Goal: Transaction & Acquisition: Purchase product/service

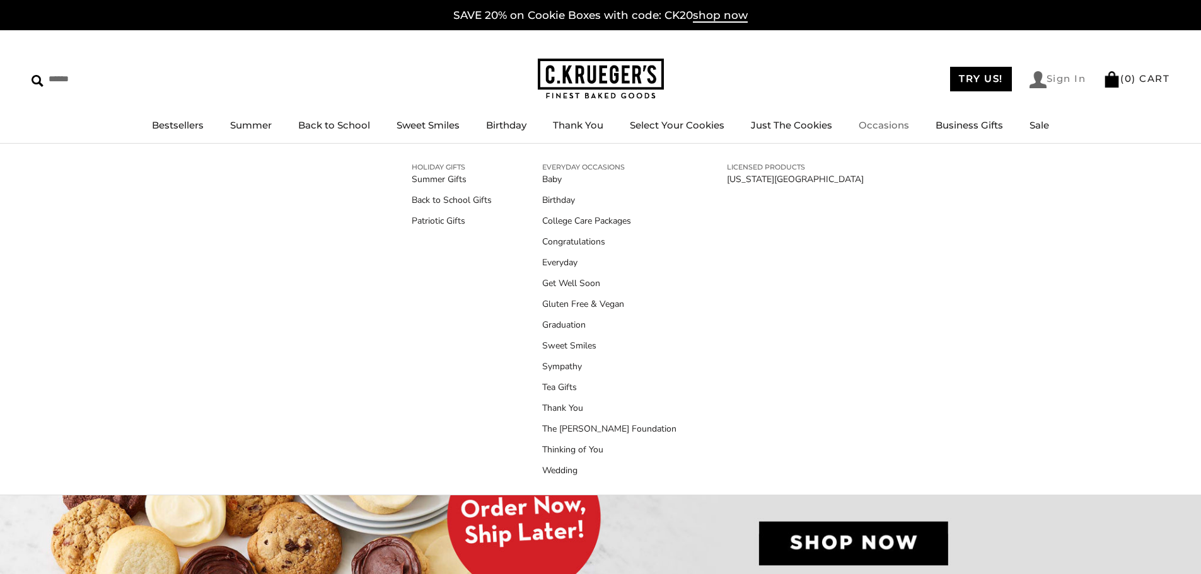
click at [1056, 79] on link "Sign In" at bounding box center [1057, 79] width 57 height 17
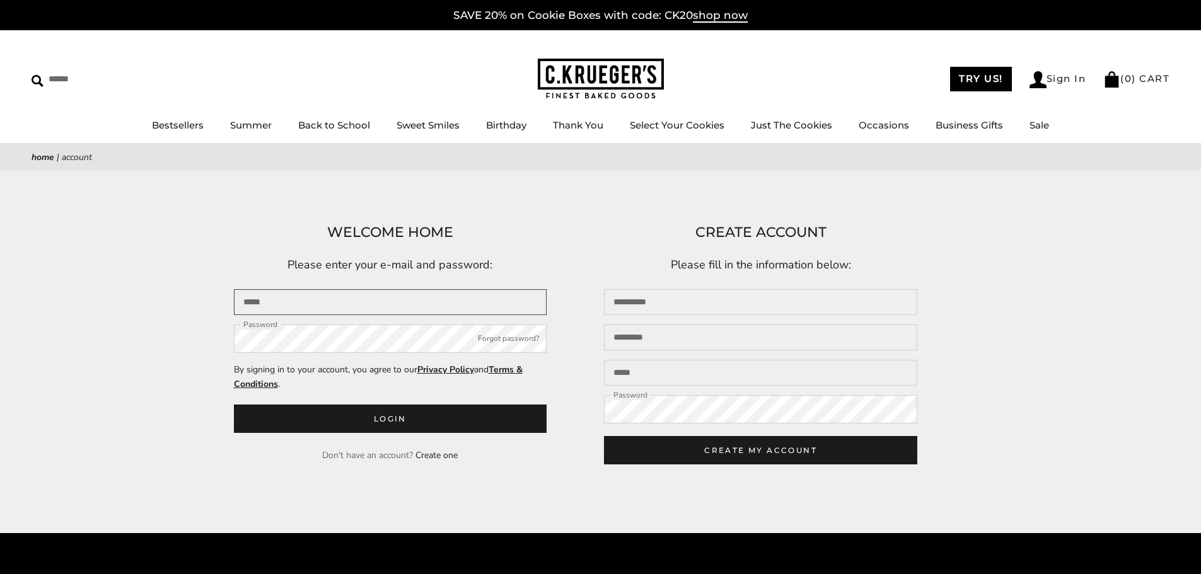
click at [400, 292] on input "Email" at bounding box center [390, 302] width 313 height 26
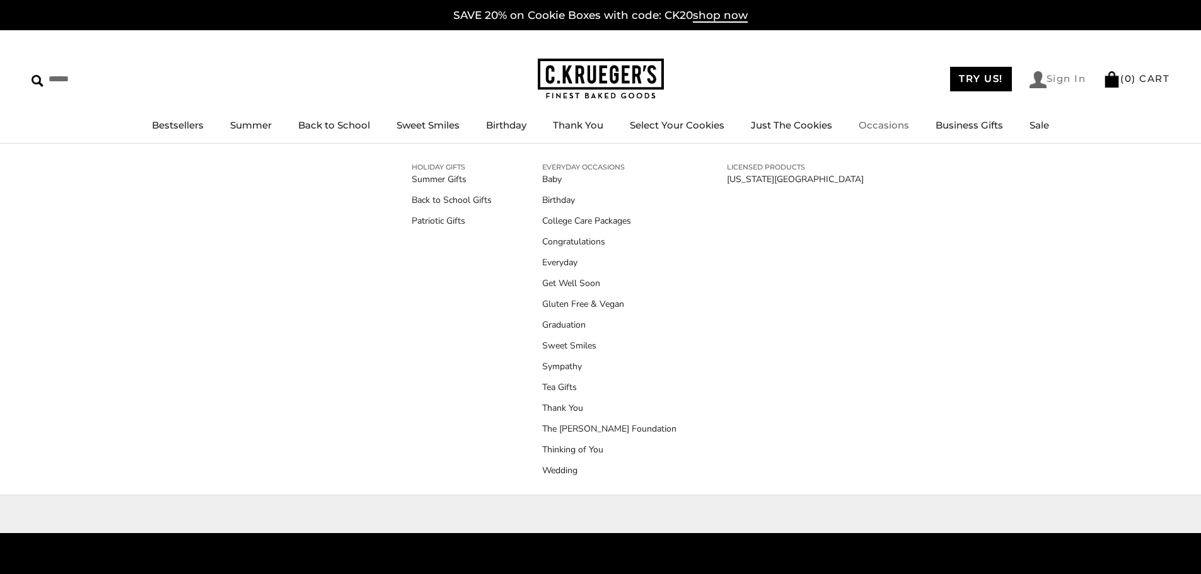
click at [1054, 83] on link "Sign In" at bounding box center [1057, 79] width 57 height 17
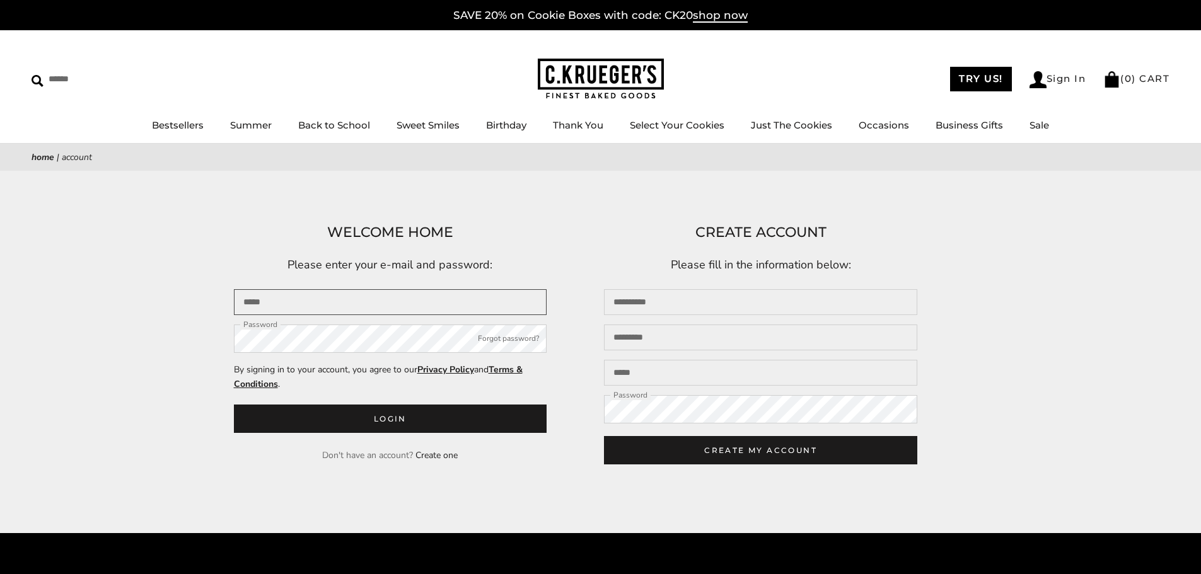
click at [262, 311] on input "Email" at bounding box center [390, 302] width 313 height 26
click at [269, 304] on input "Email" at bounding box center [390, 302] width 313 height 26
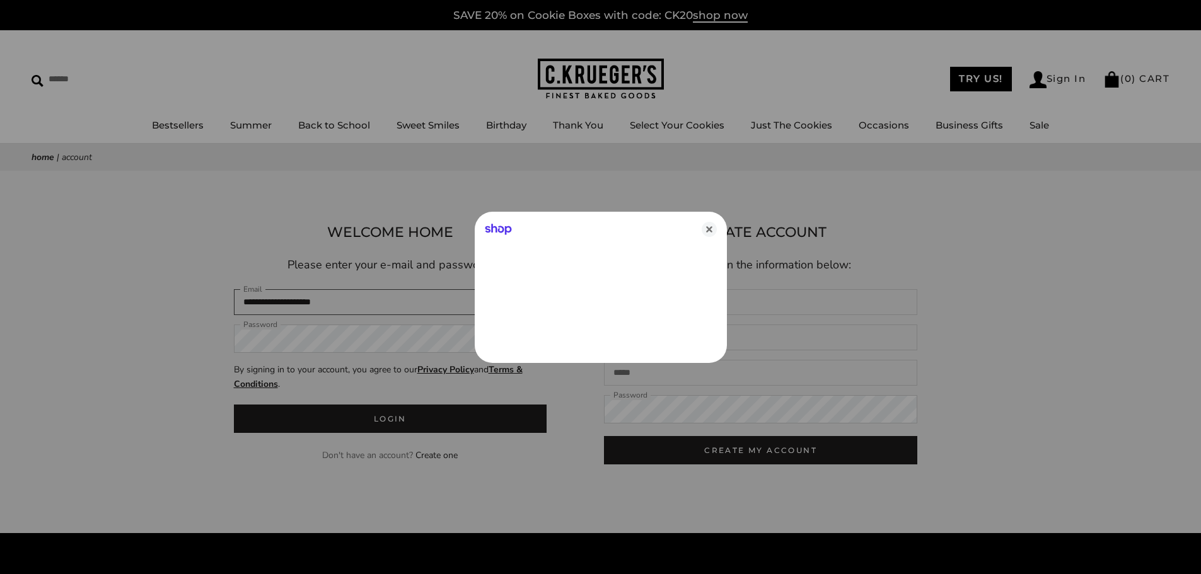
type input "**********"
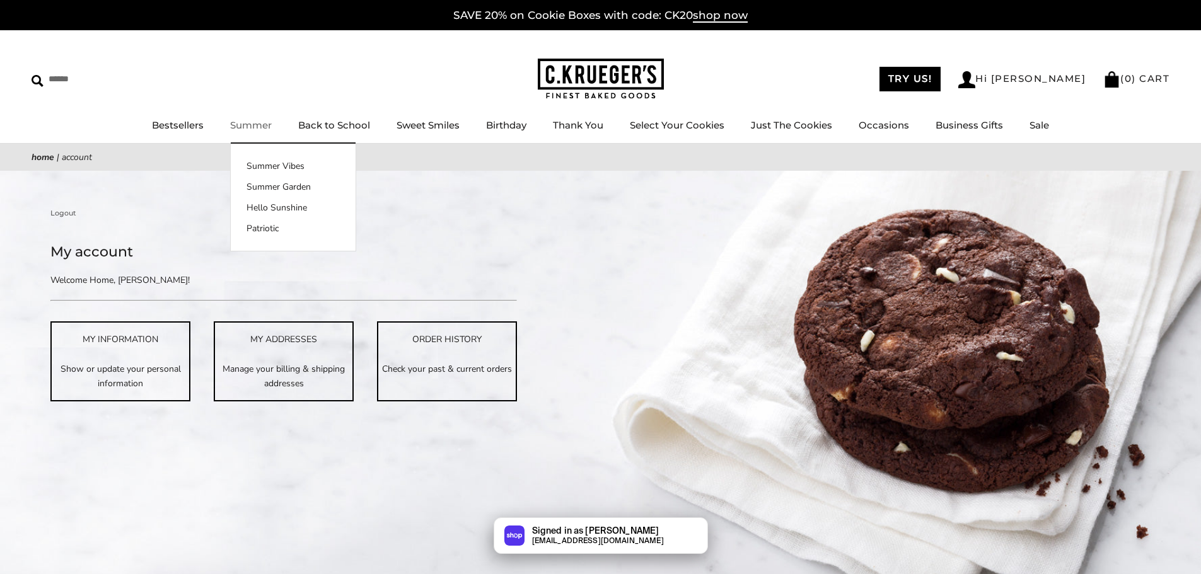
click at [255, 130] on link "Summer" at bounding box center [251, 125] width 42 height 12
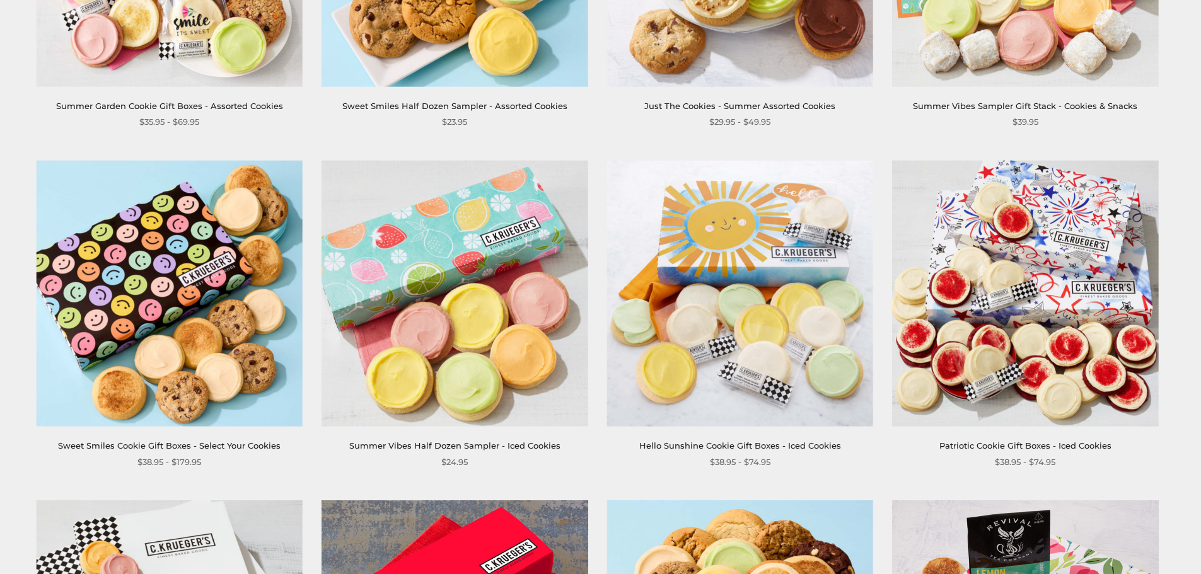
scroll to position [1450, 0]
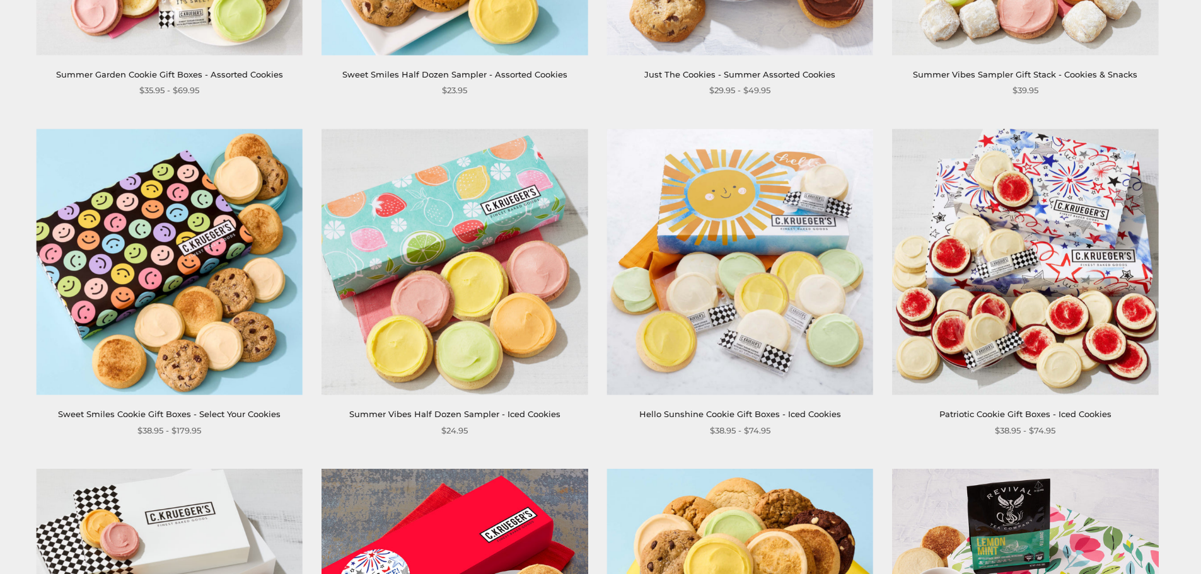
click at [430, 228] on img at bounding box center [454, 262] width 266 height 266
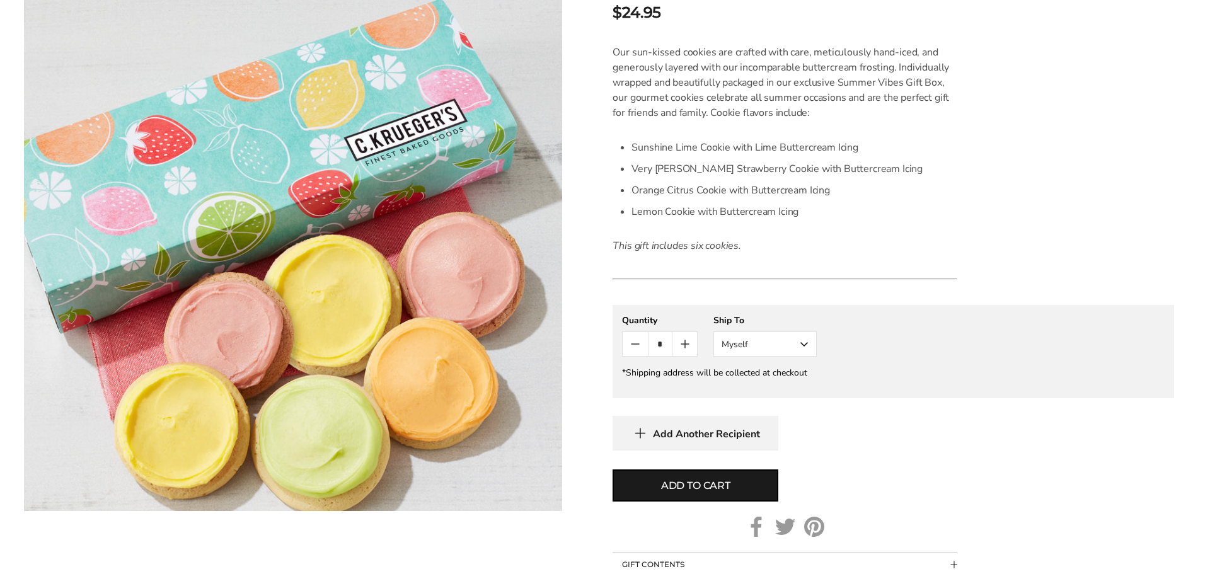
scroll to position [378, 0]
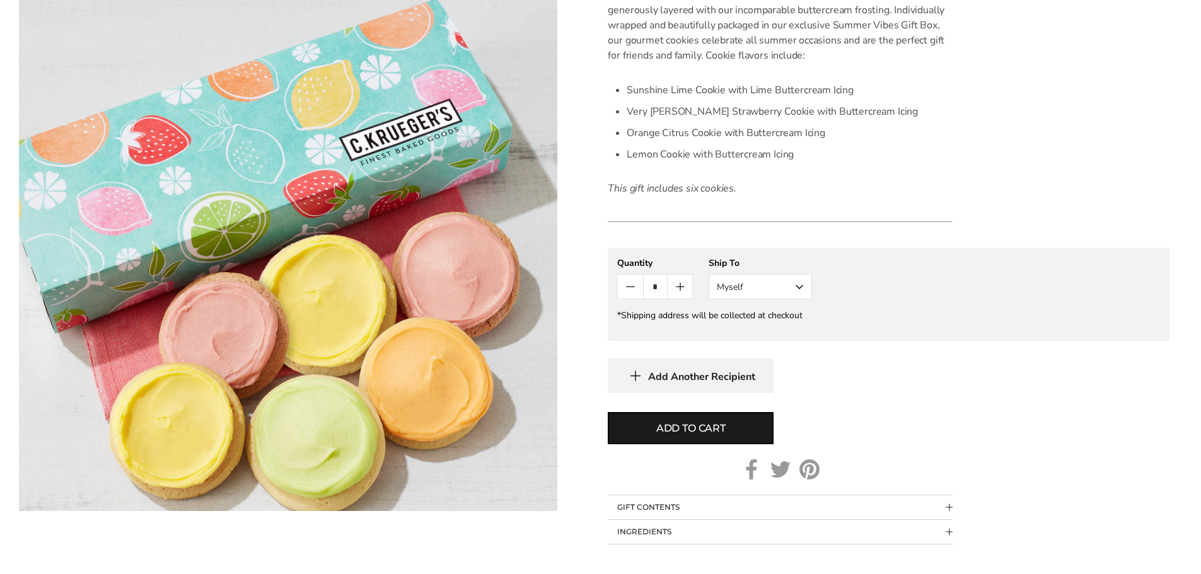
click at [788, 287] on button "Myself" at bounding box center [759, 286] width 103 height 25
click at [785, 335] on button "Other Recipient" at bounding box center [760, 333] width 102 height 23
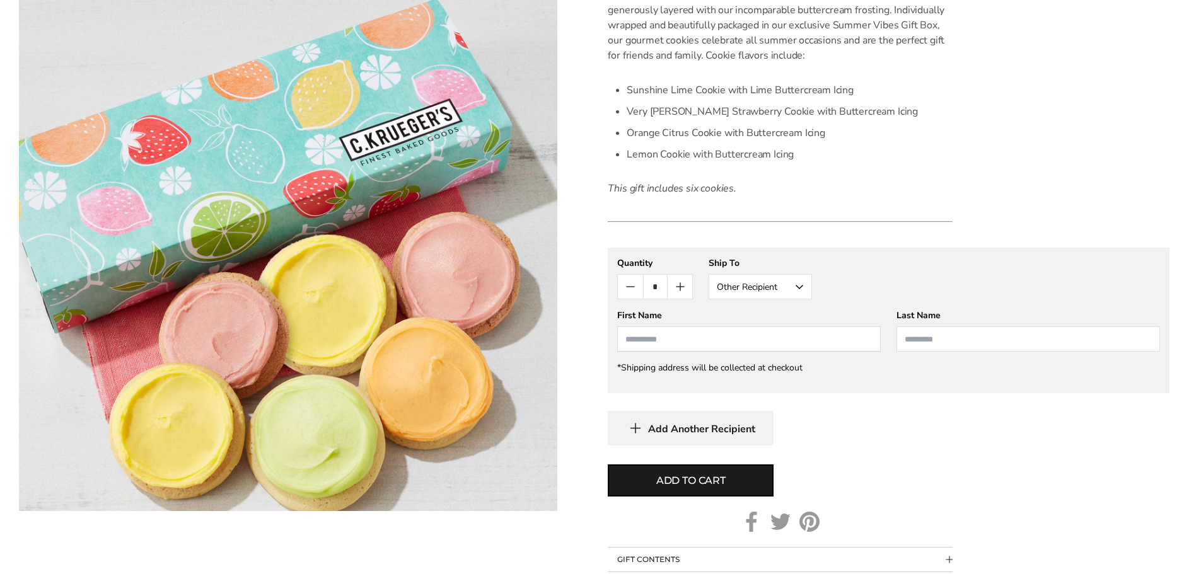
click at [735, 338] on input "First Name" at bounding box center [748, 338] width 263 height 25
type input "*****"
type input "********"
click at [736, 488] on button "Add to cart" at bounding box center [691, 481] width 166 height 32
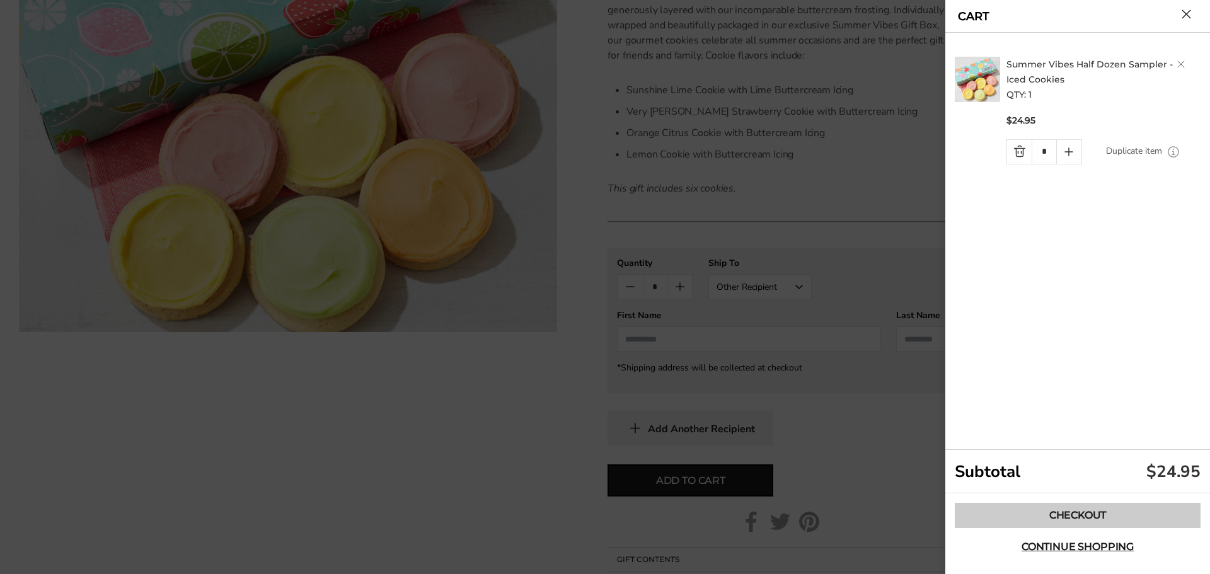
click at [1071, 515] on link "Checkout" at bounding box center [1078, 515] width 246 height 25
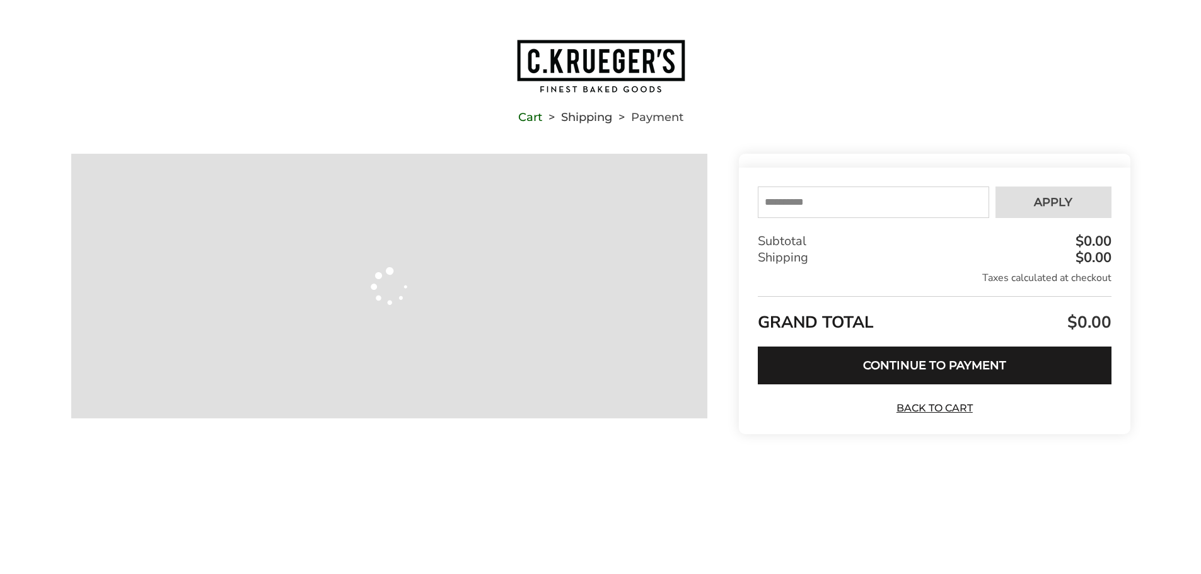
type input "**********"
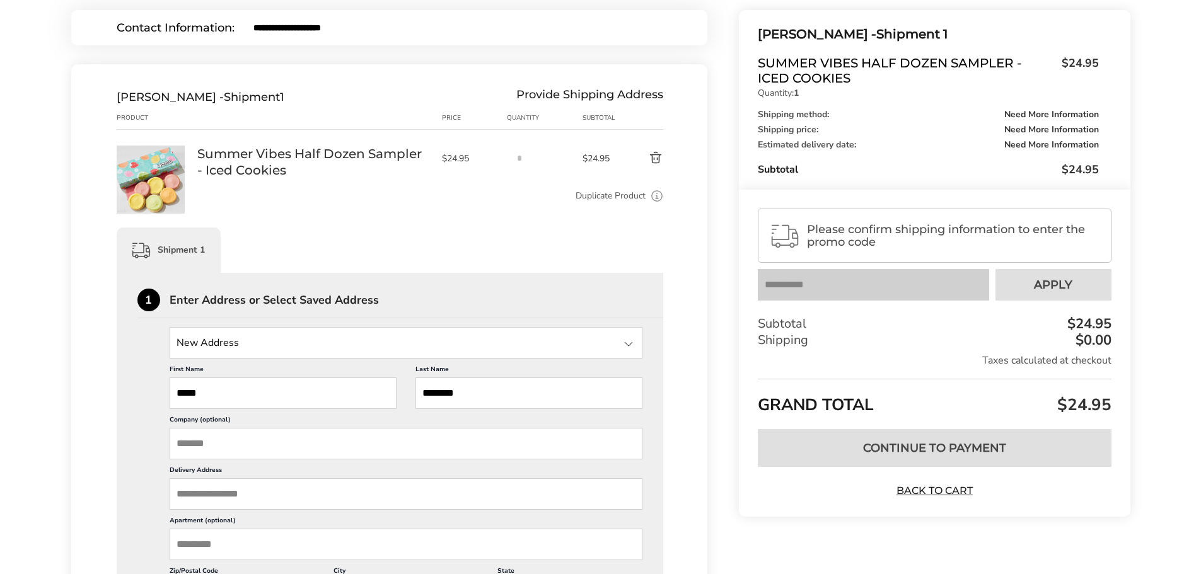
scroll to position [189, 0]
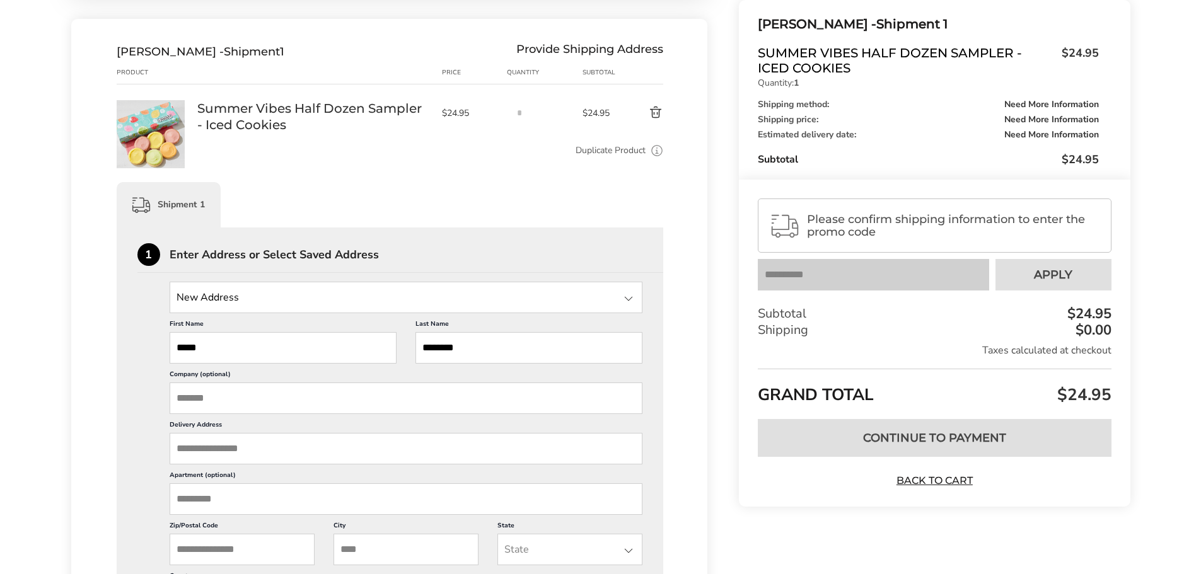
click at [348, 292] on input "State" at bounding box center [406, 298] width 473 height 32
type input "**********"
drag, startPoint x: 253, startPoint y: 298, endPoint x: 62, endPoint y: 295, distance: 191.0
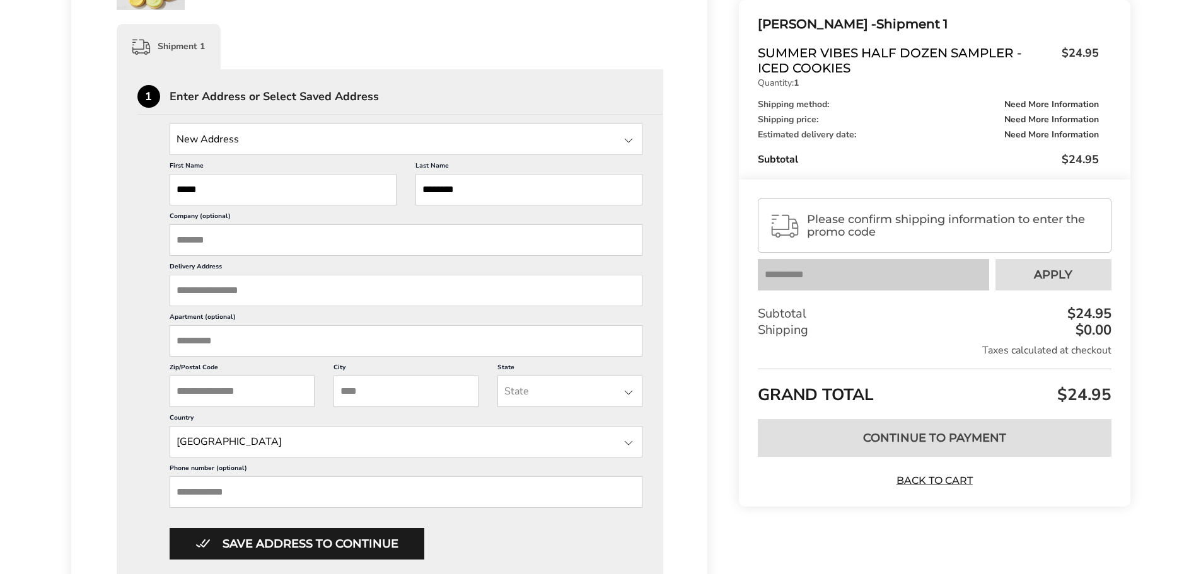
scroll to position [378, 0]
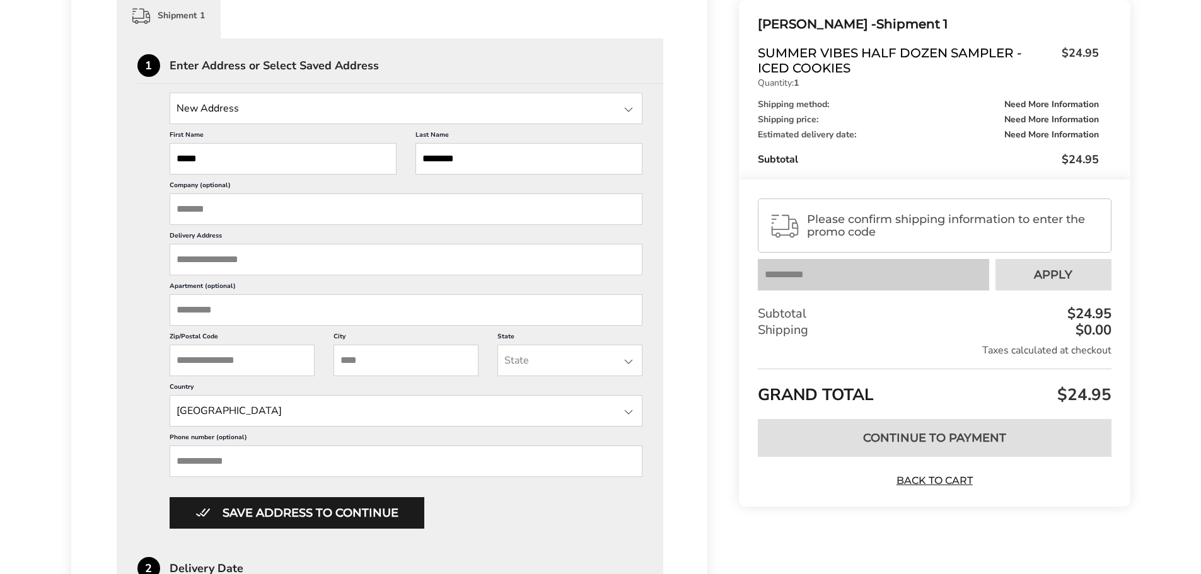
click at [226, 261] on input "Delivery Address" at bounding box center [406, 260] width 473 height 32
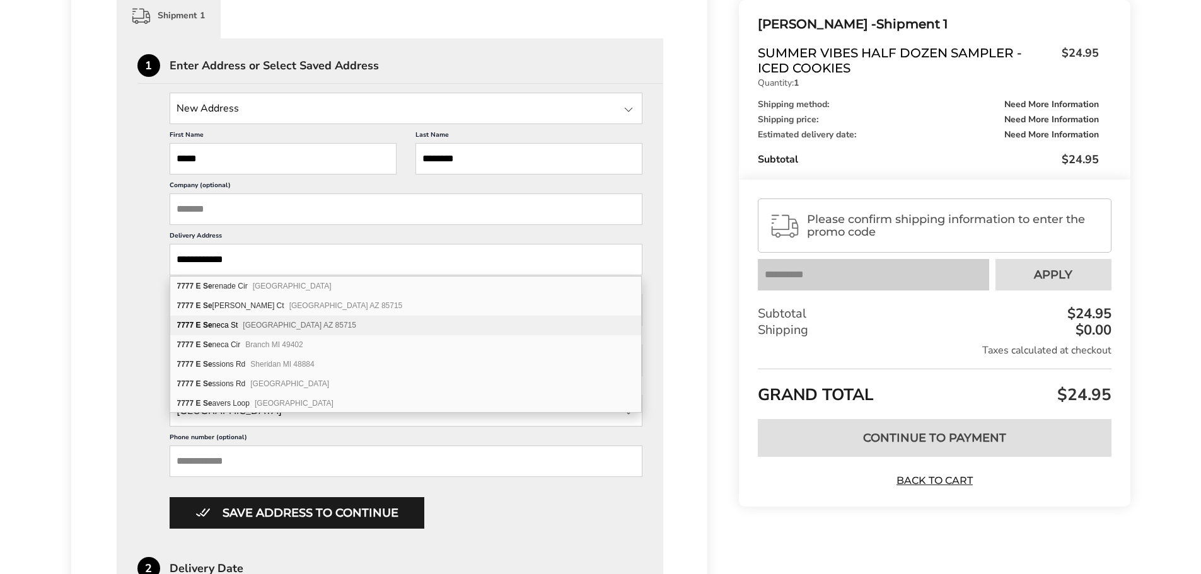
click at [279, 317] on div "[STREET_ADDRESS]" at bounding box center [405, 326] width 471 height 20
type input "**********"
type input "******"
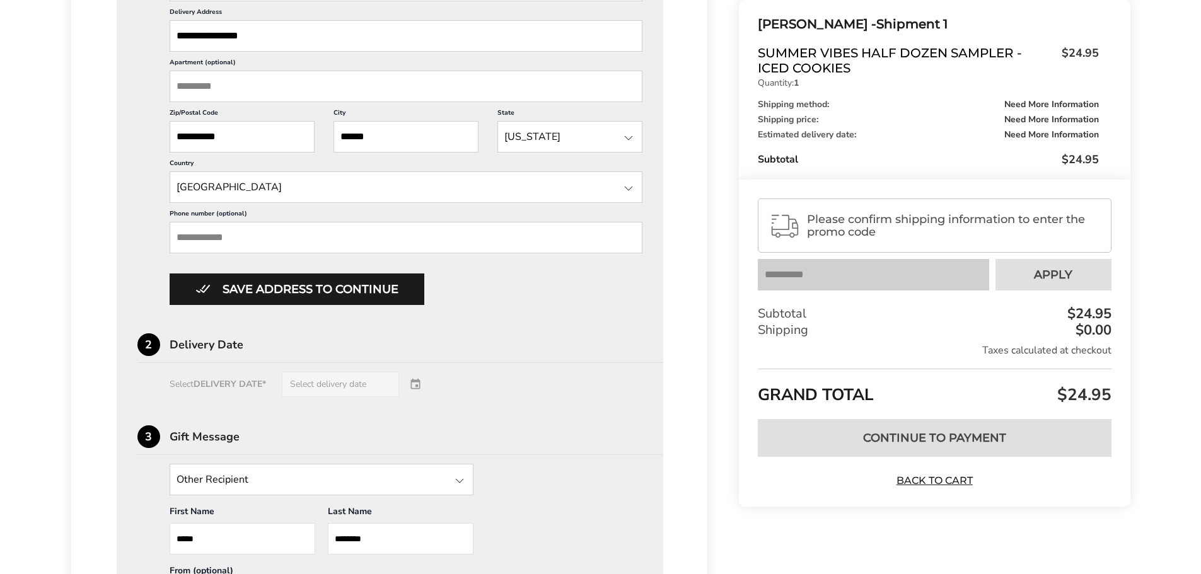
scroll to position [630, 0]
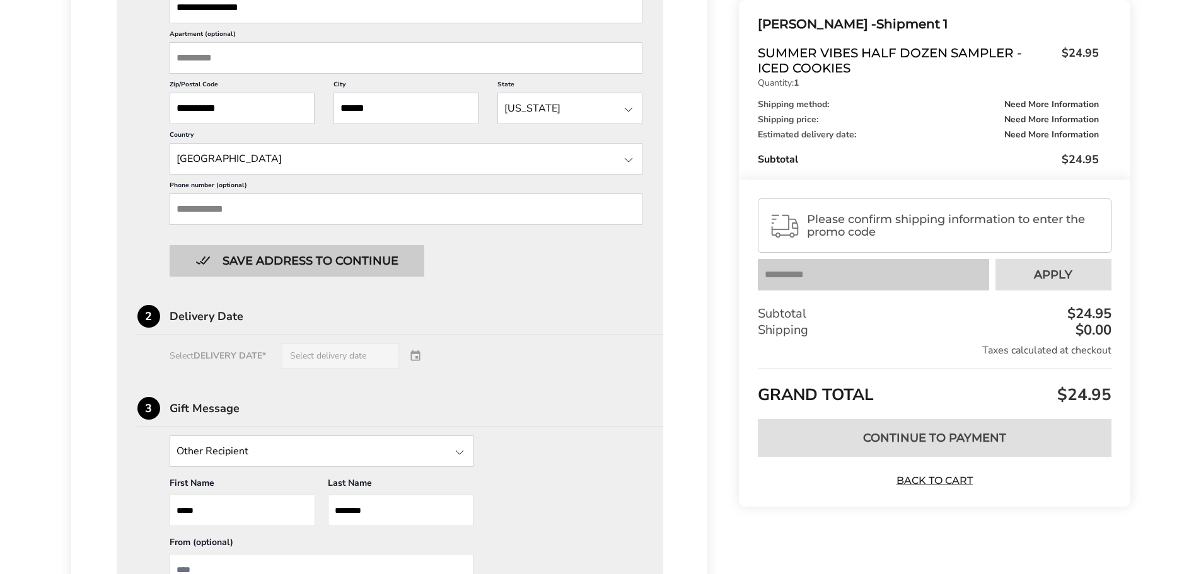
click at [328, 259] on button "Save address to continue" at bounding box center [297, 261] width 255 height 32
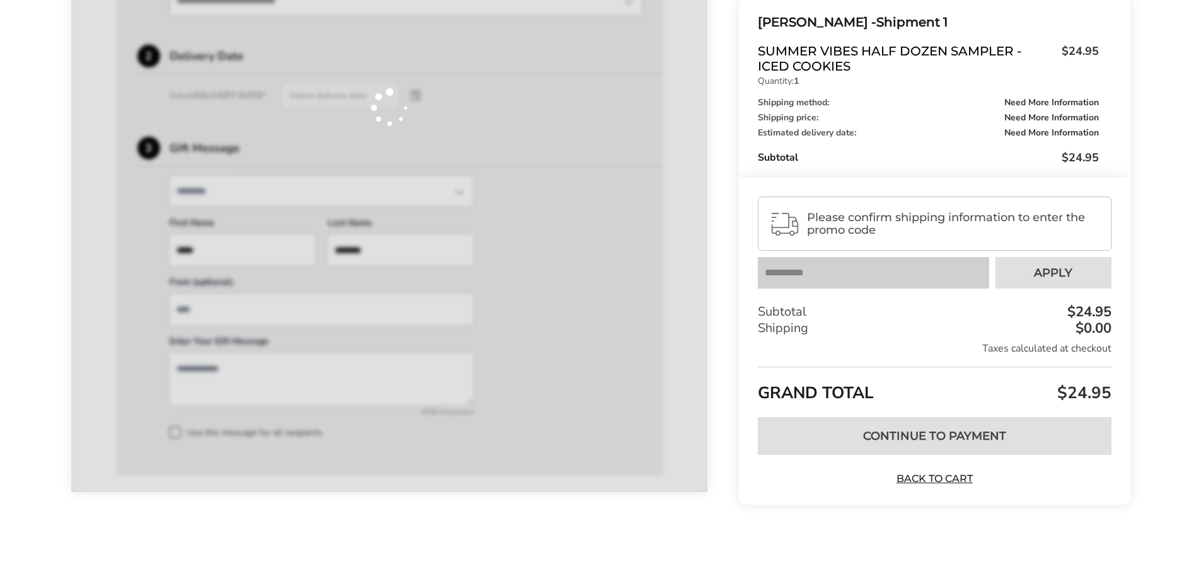
scroll to position [486, 0]
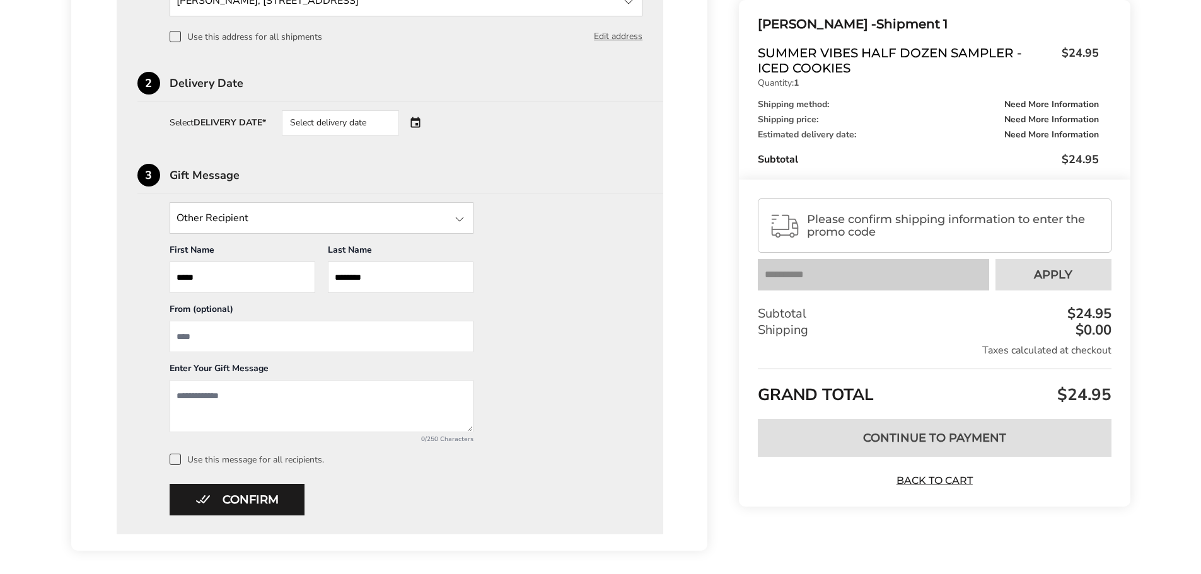
click at [254, 384] on textarea "Add a message" at bounding box center [322, 406] width 304 height 52
type textarea "**********"
click at [342, 274] on input "********" at bounding box center [401, 278] width 146 height 32
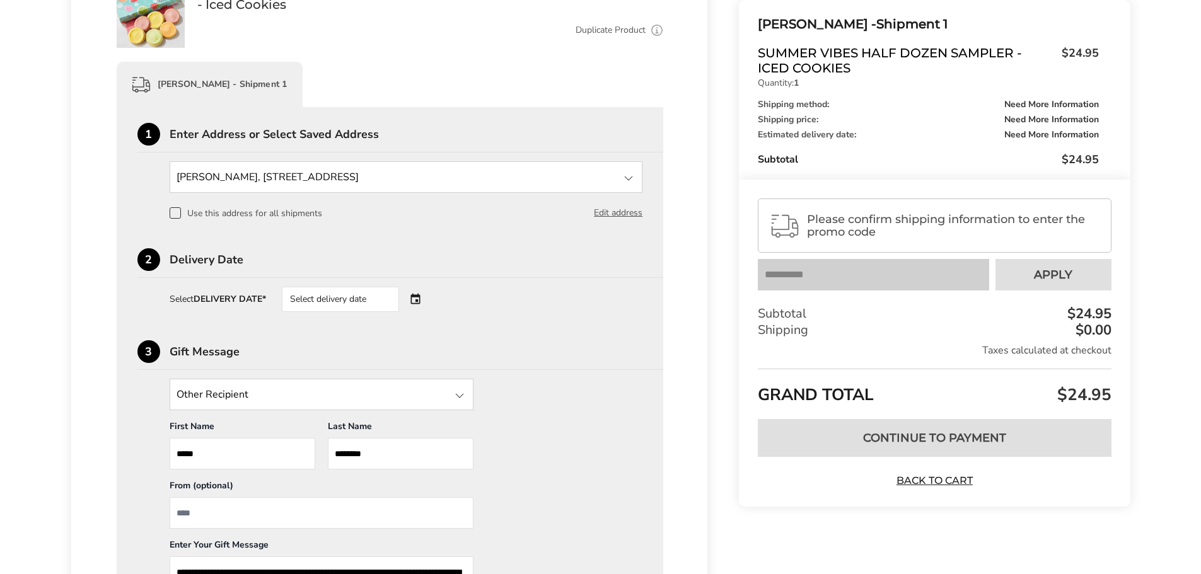
scroll to position [297, 0]
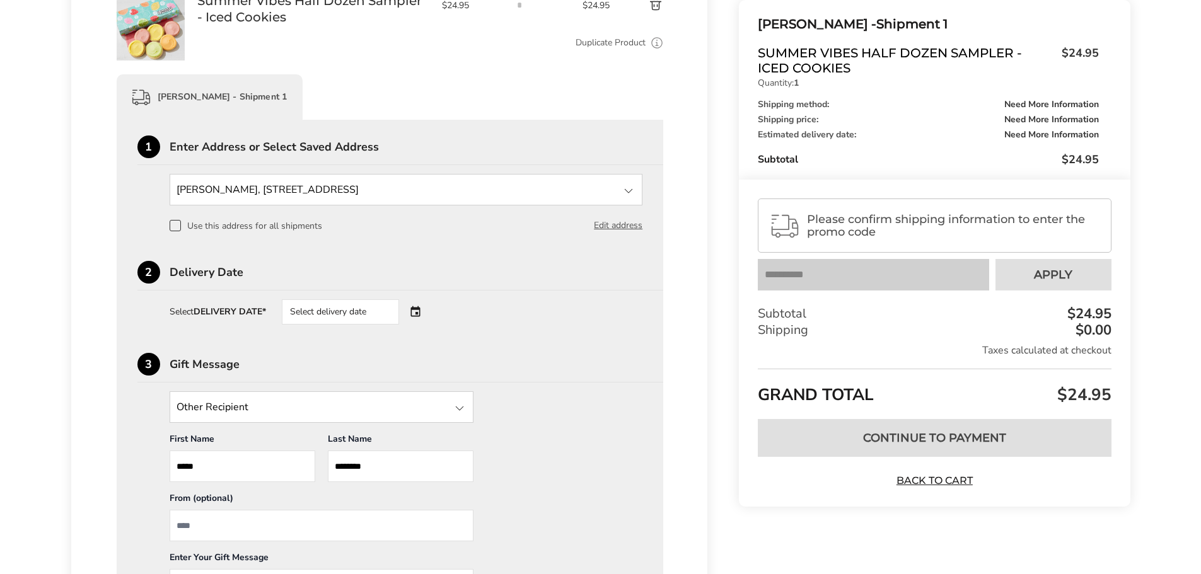
click at [417, 310] on div "Select delivery date" at bounding box center [358, 311] width 153 height 25
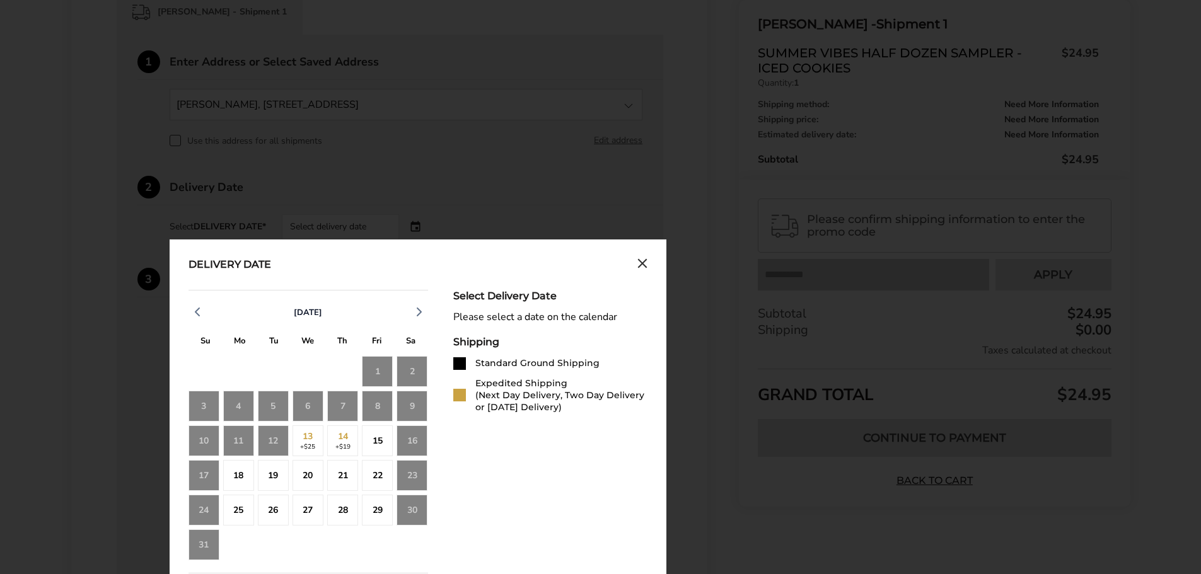
scroll to position [423, 0]
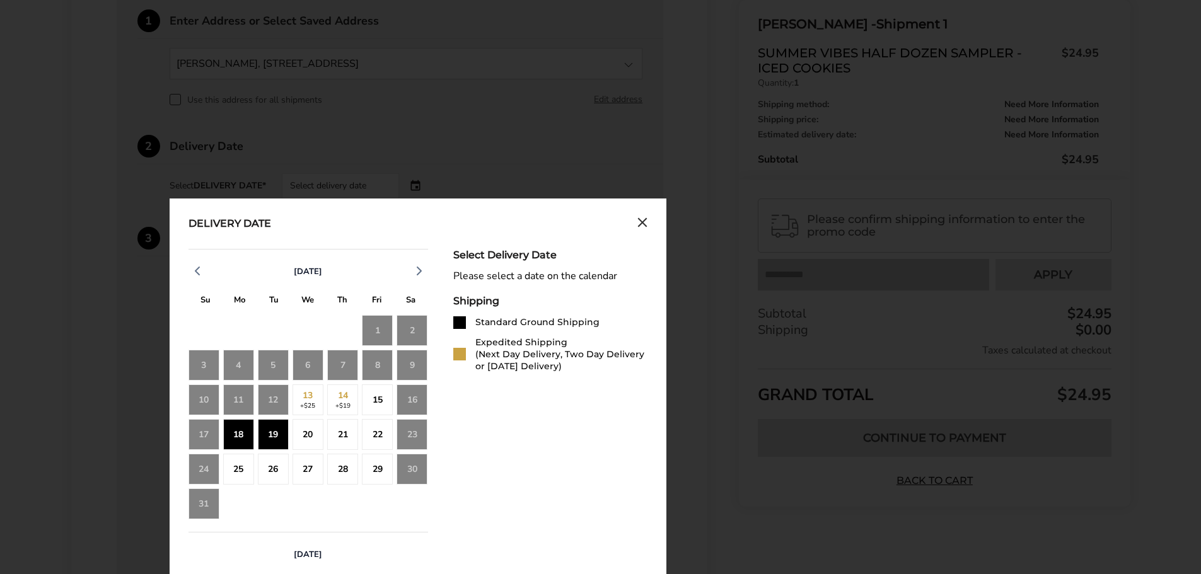
click at [382, 395] on div "15" at bounding box center [377, 399] width 31 height 31
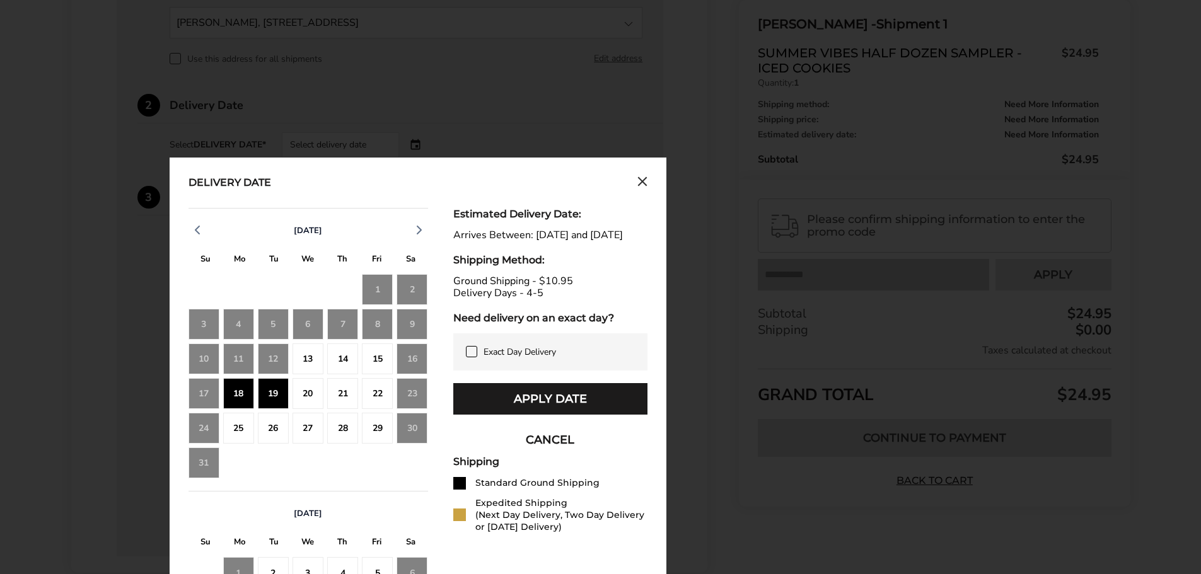
scroll to position [486, 0]
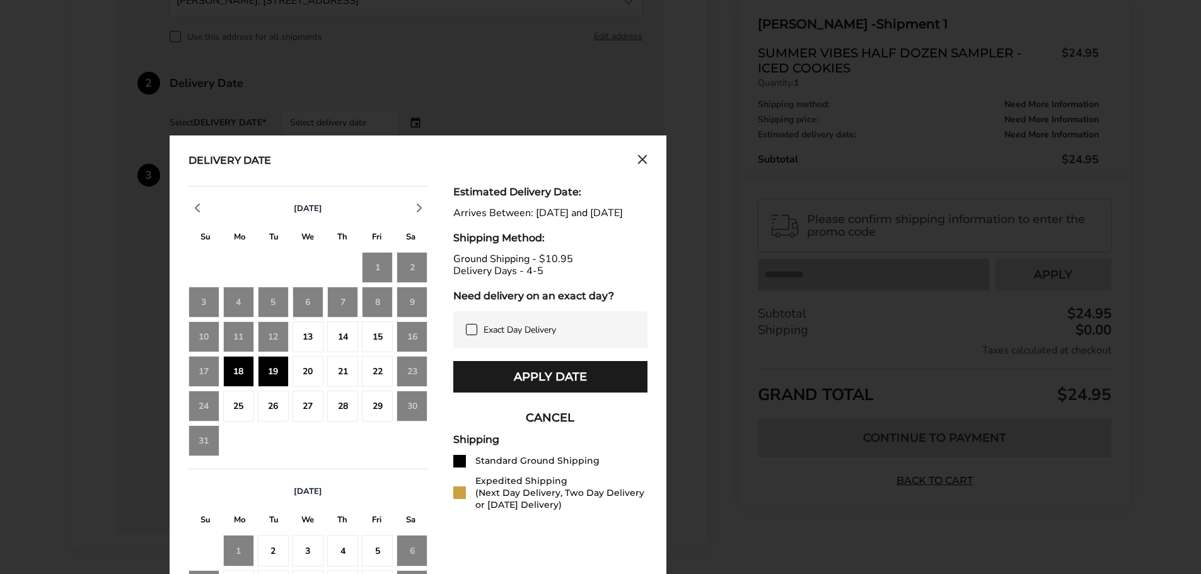
click at [420, 333] on div "16" at bounding box center [411, 336] width 31 height 31
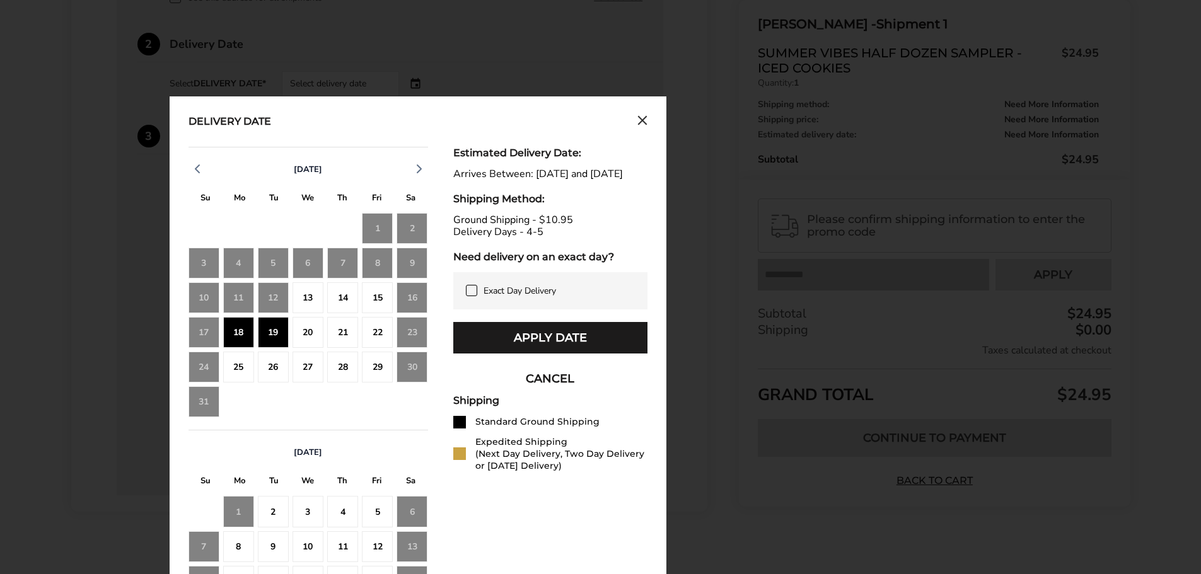
scroll to position [523, 0]
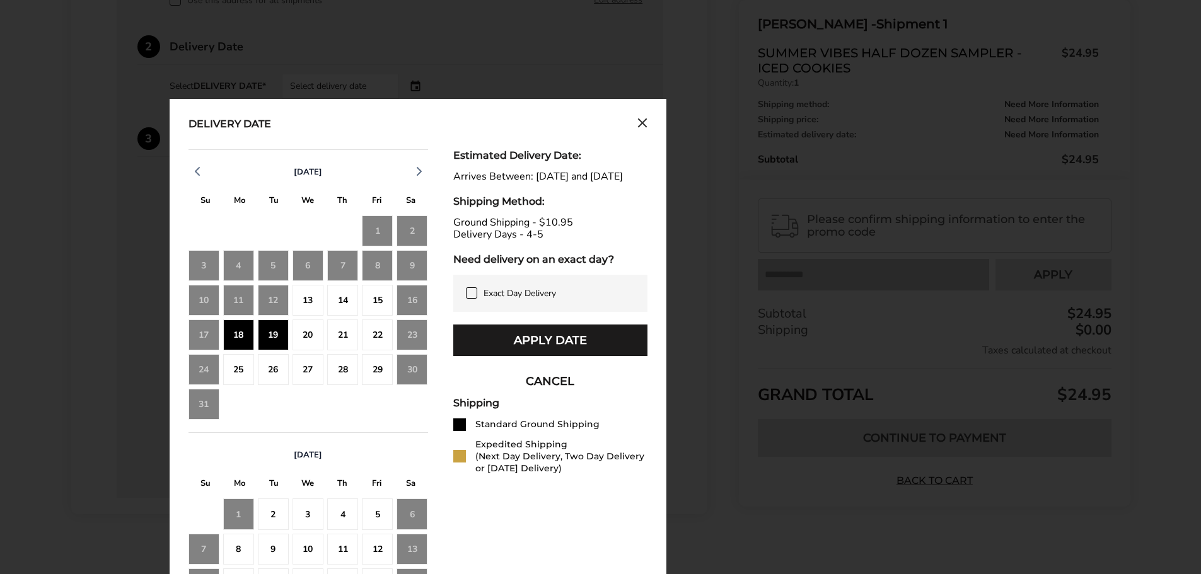
click at [237, 334] on div "18" at bounding box center [238, 335] width 31 height 31
click at [646, 127] on icon "Close calendar" at bounding box center [642, 123] width 8 height 8
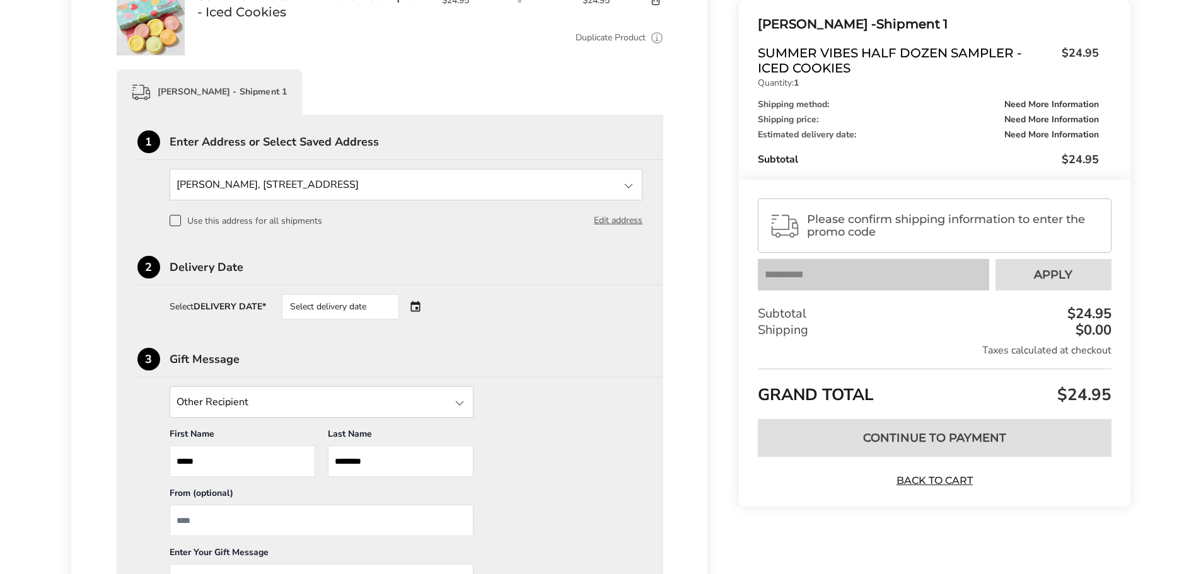
scroll to position [207, 0]
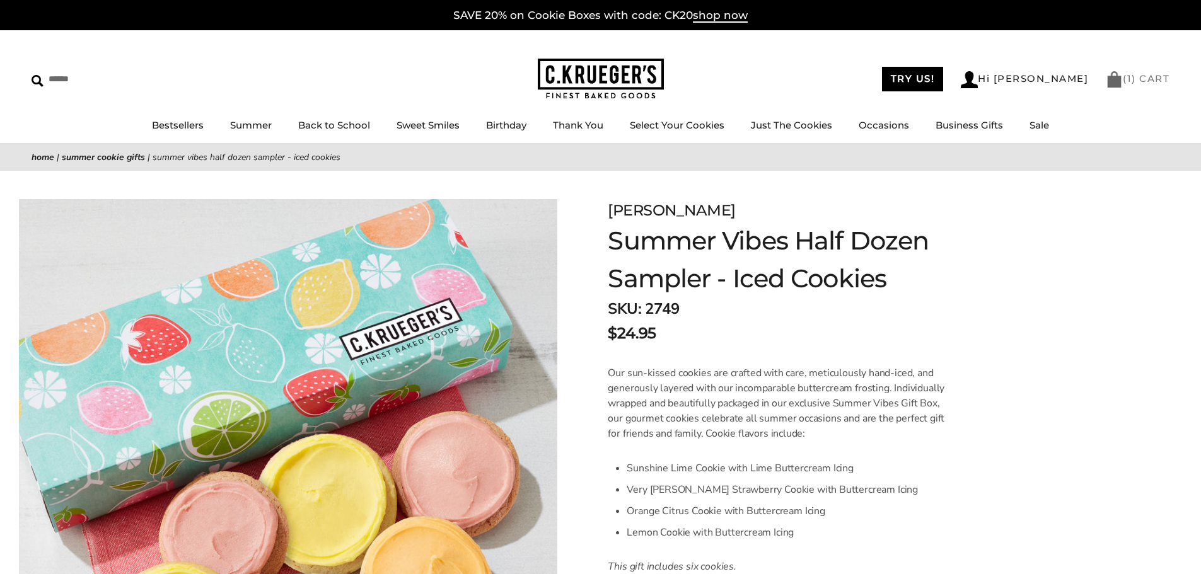
click at [1137, 80] on link "( 1 ) CART" at bounding box center [1138, 78] width 64 height 12
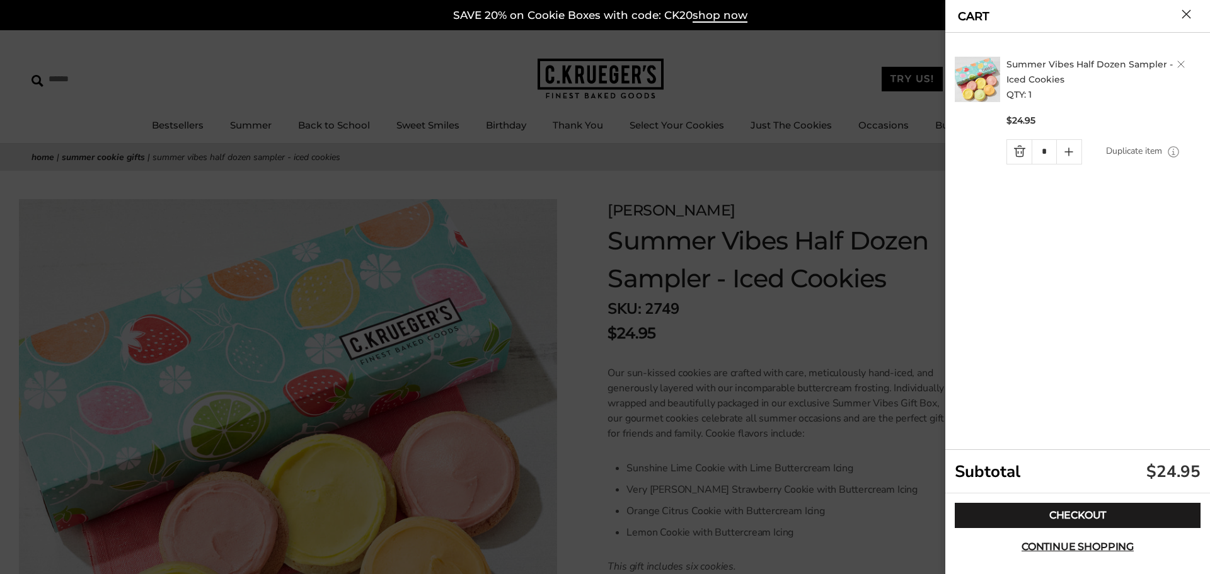
click at [1023, 152] on link "Quantity minus button" at bounding box center [1019, 152] width 25 height 24
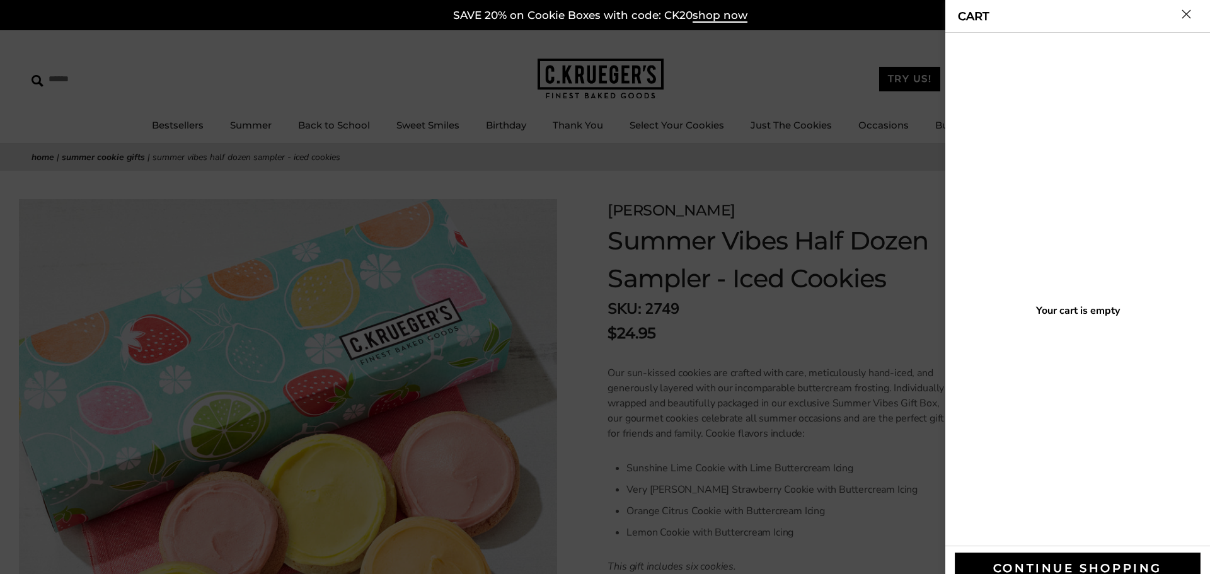
click at [1185, 18] on button "Close cart" at bounding box center [1186, 13] width 9 height 9
